Goal: Navigation & Orientation: Go to known website

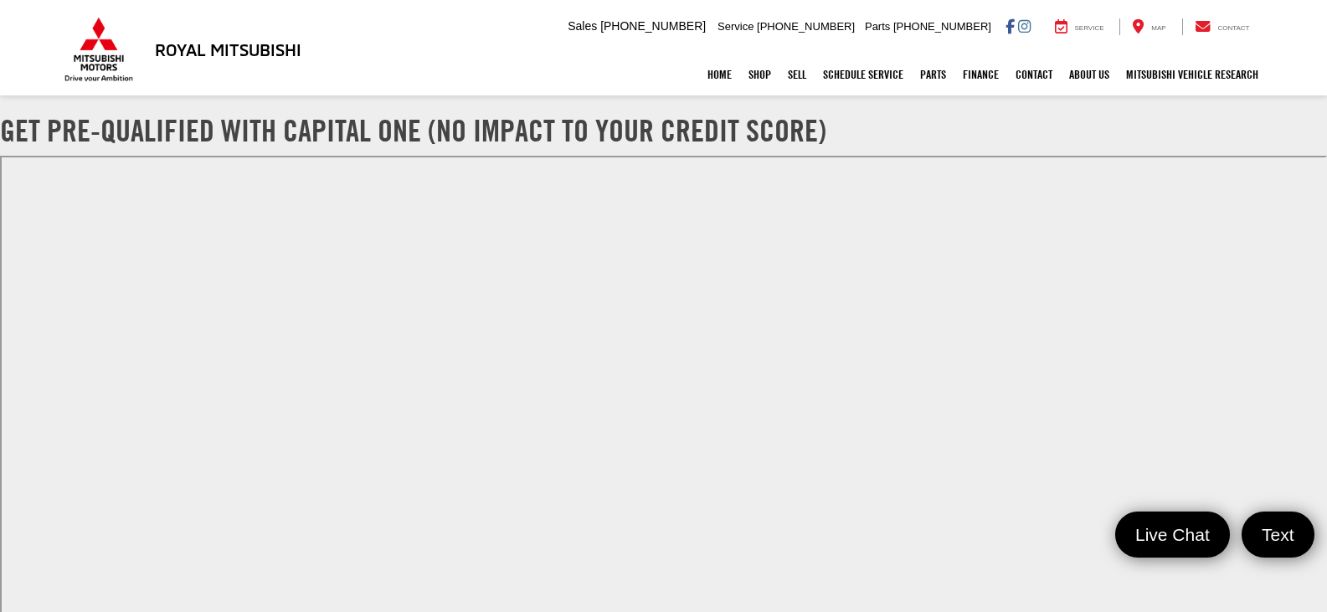
click at [232, 53] on h3 "Royal Mitsubishi" at bounding box center [228, 49] width 147 height 18
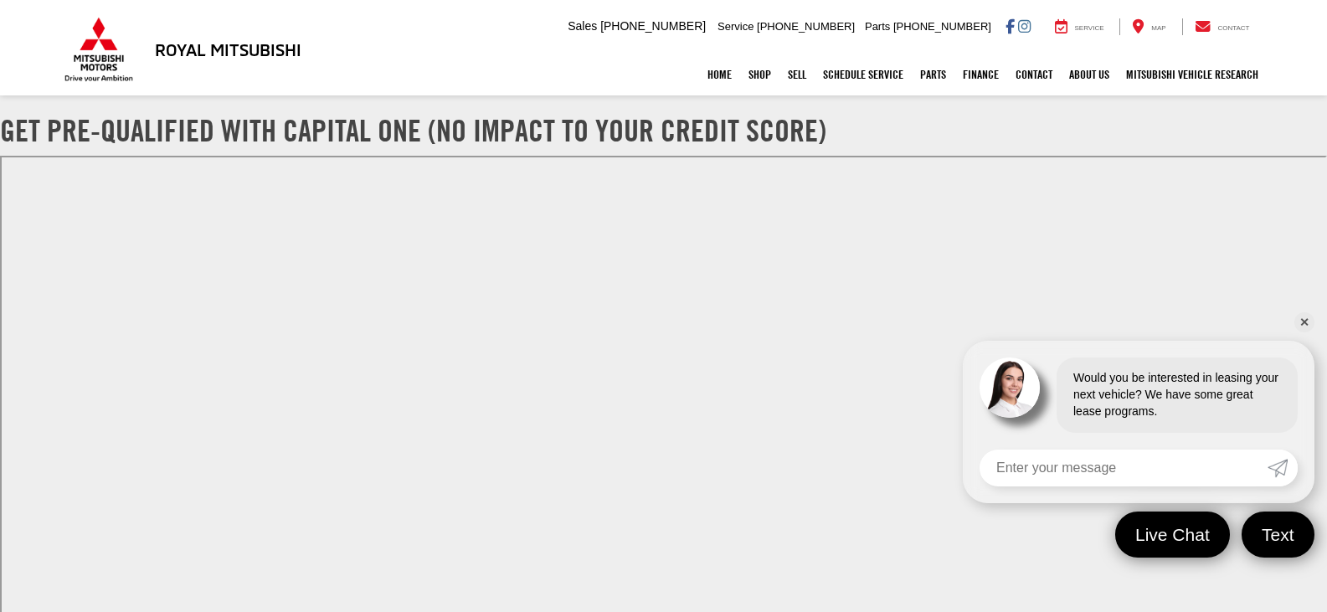
click at [56, 82] on nav "Home Shop All Vehicles New Vehicles Pre-Owned Vehicles New Specials Demo Specia…" at bounding box center [663, 75] width 1327 height 42
click at [88, 56] on div "Home Shop All Vehicles New Vehicles Pre-Owned Vehicles New Specials Demo Specia…" at bounding box center [664, 75] width 1206 height 42
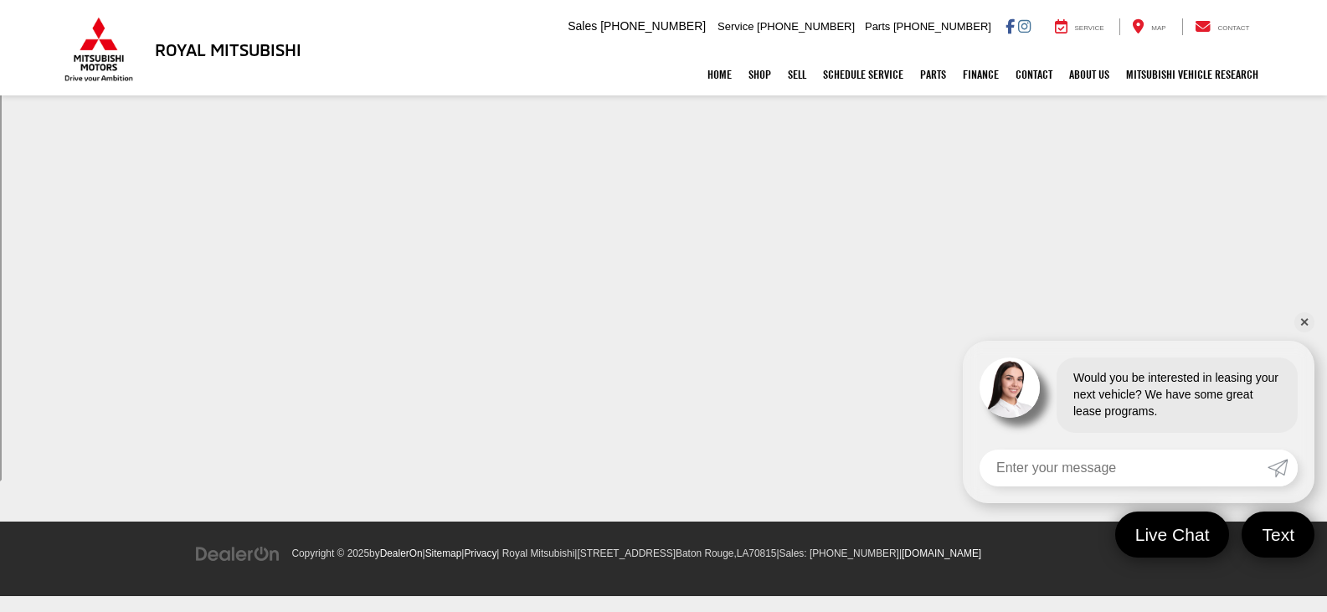
click at [101, 54] on img at bounding box center [98, 49] width 75 height 65
